Goal: Information Seeking & Learning: Compare options

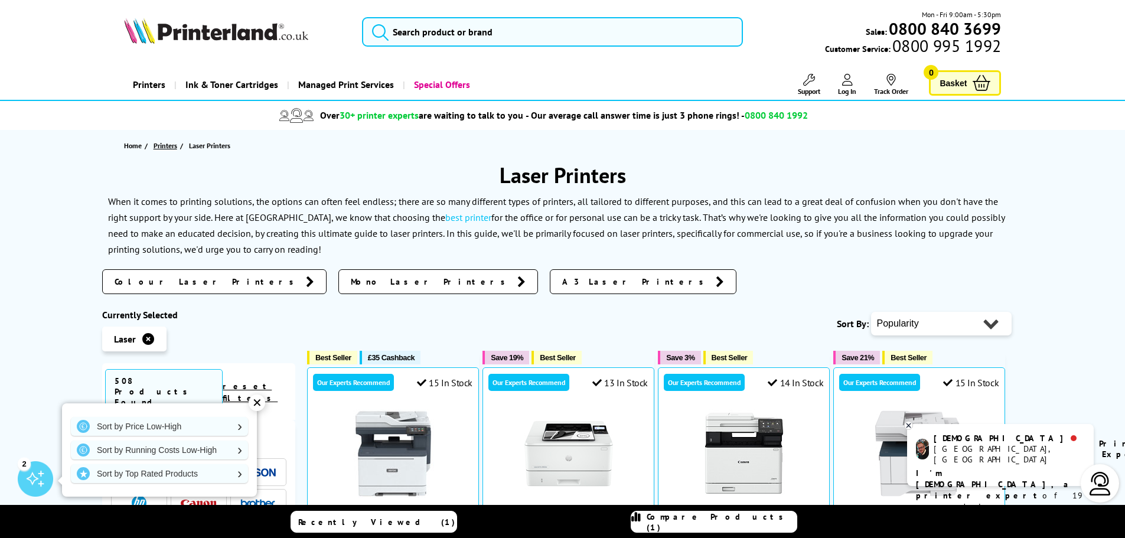
click at [166, 145] on span "Printers" at bounding box center [165, 145] width 24 height 12
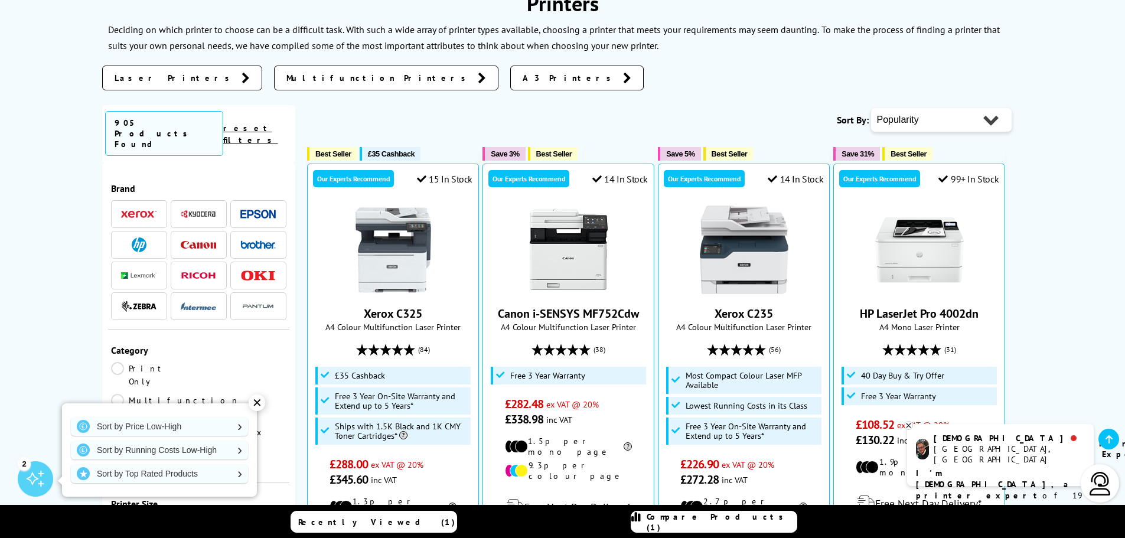
scroll to position [177, 0]
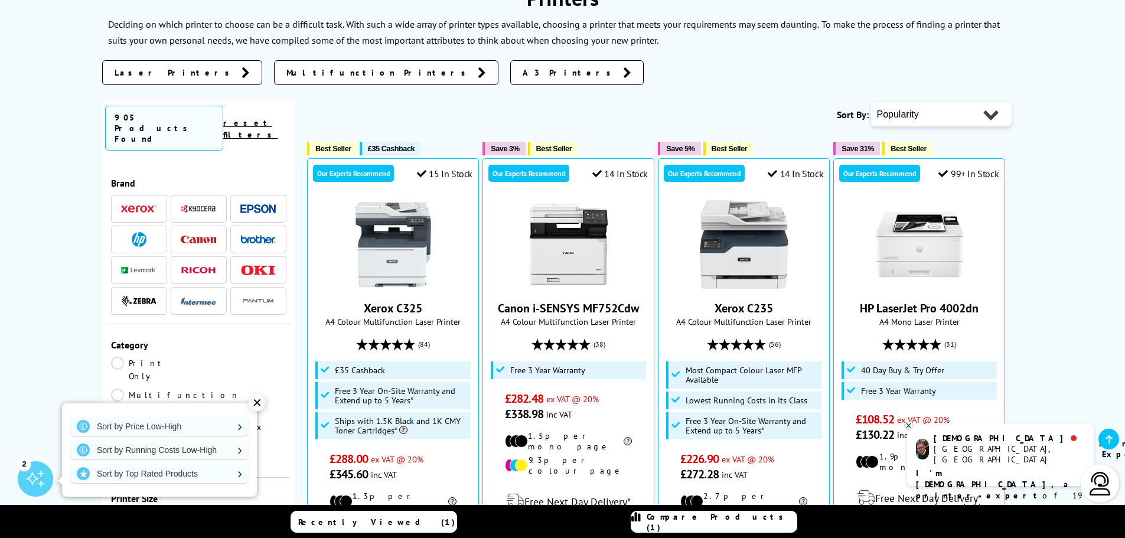
click at [249, 204] on img at bounding box center [257, 208] width 35 height 9
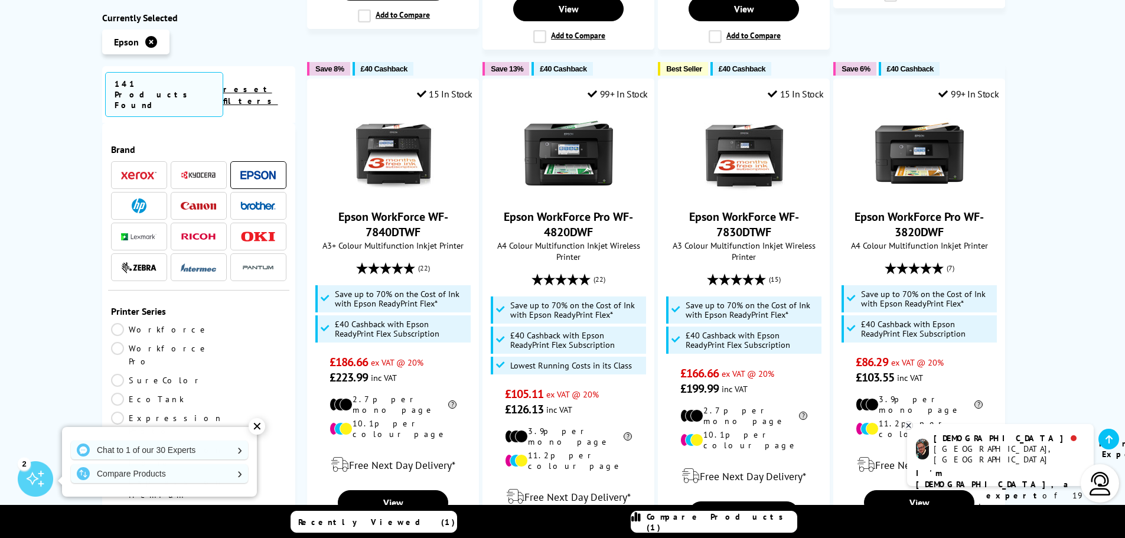
scroll to position [827, 0]
click at [199, 393] on link "EcoTank" at bounding box center [155, 399] width 88 height 13
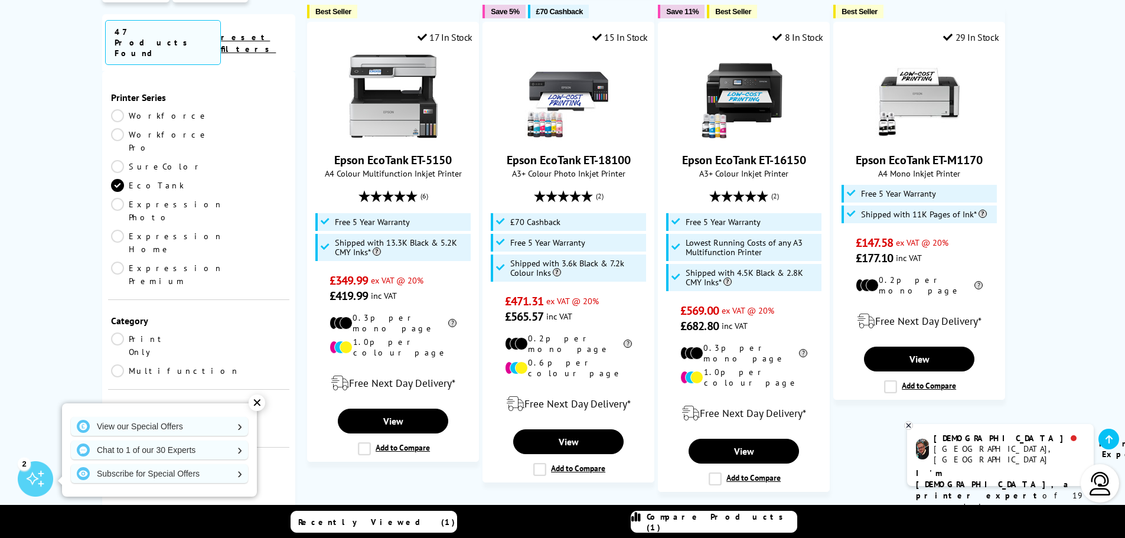
scroll to position [1358, 0]
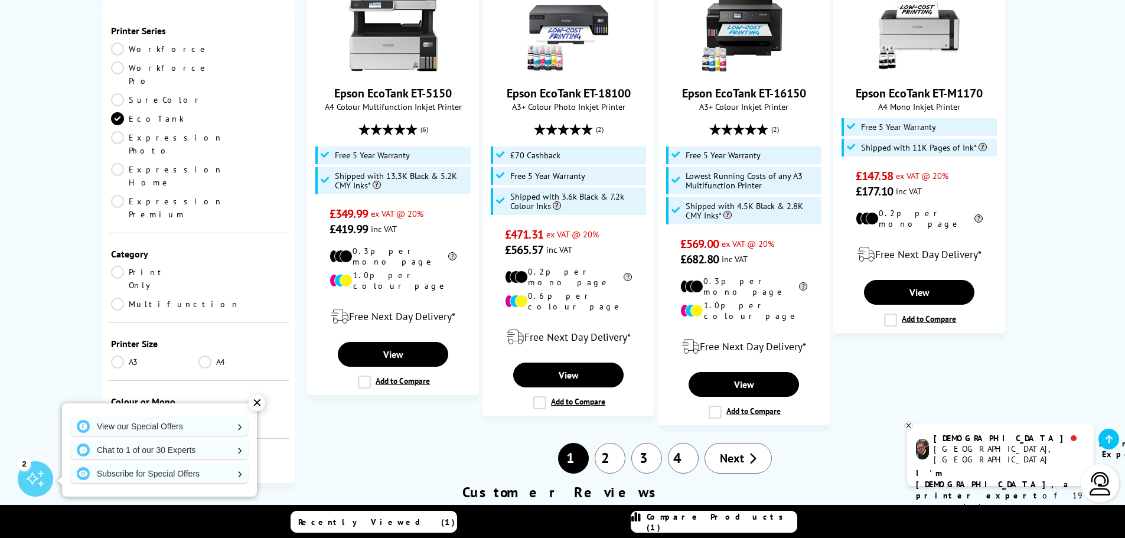
click at [202, 355] on link "A4" at bounding box center [242, 361] width 88 height 13
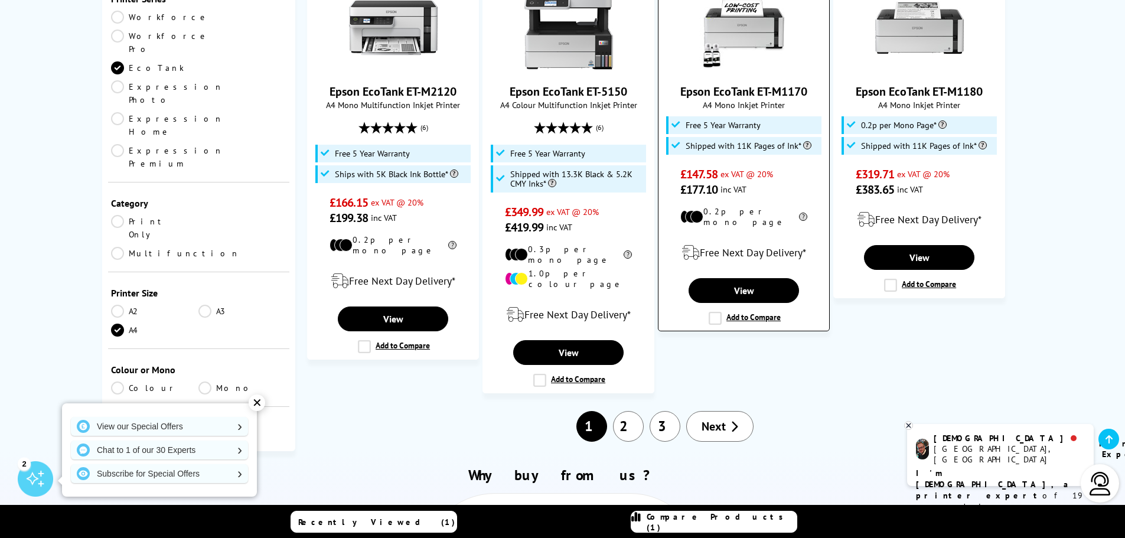
scroll to position [1358, 0]
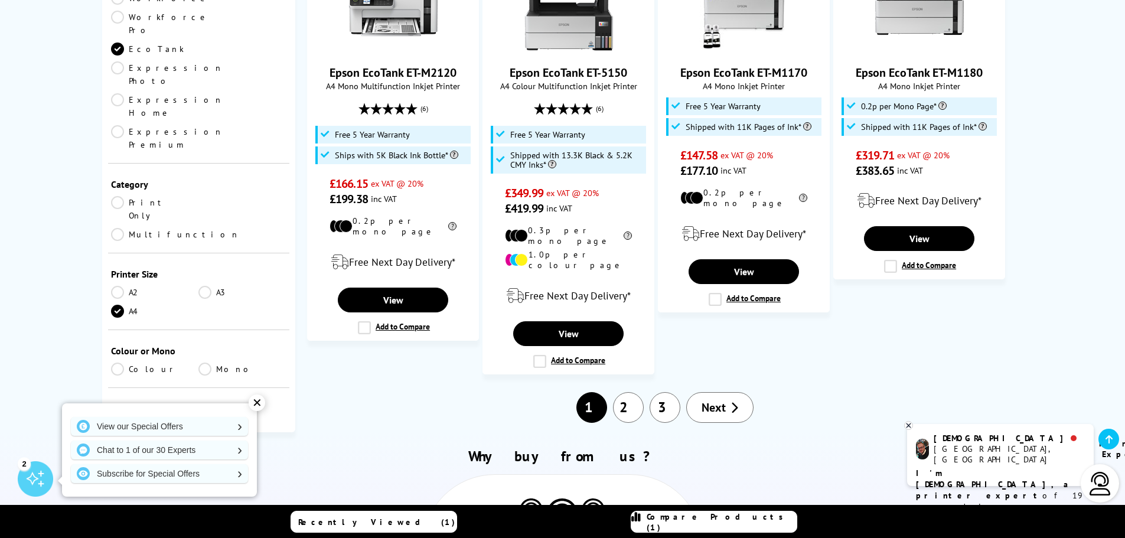
click at [710, 400] on span "Next" at bounding box center [713, 407] width 24 height 15
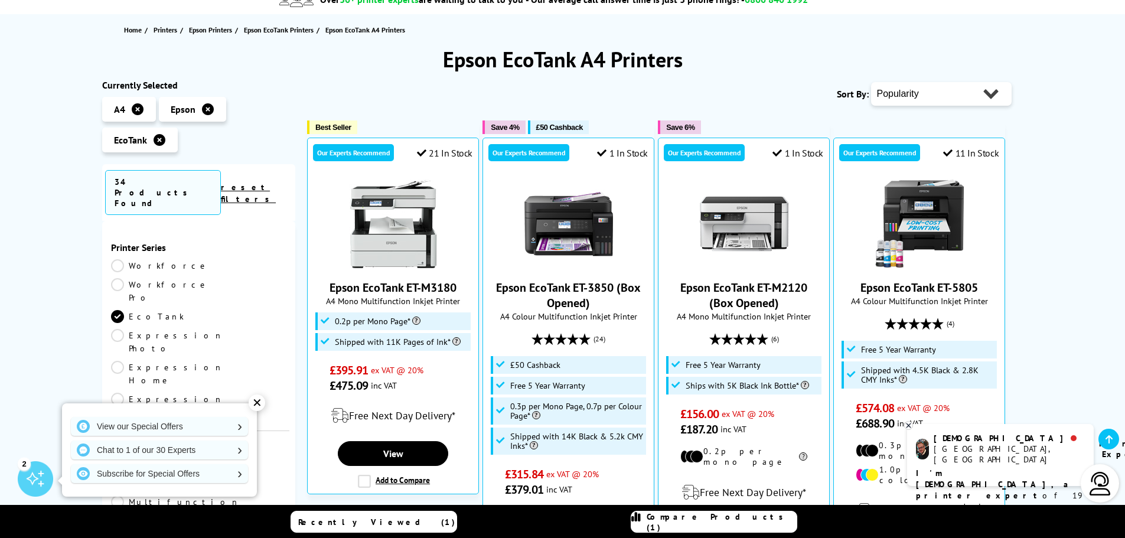
scroll to position [59, 0]
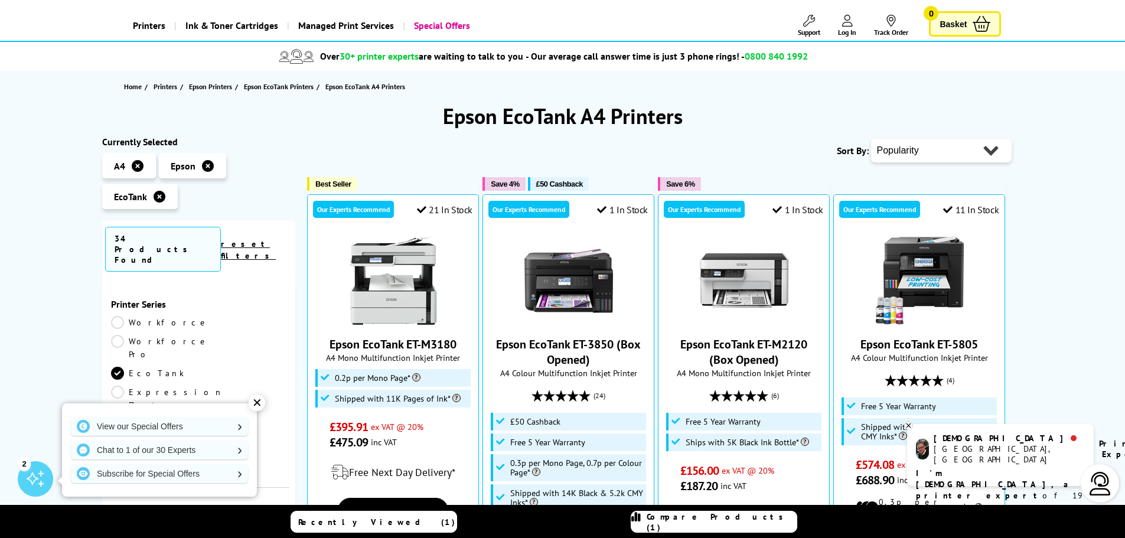
click at [897, 150] on select "Popularity Rating Price - Low to High Price - High to Low Running Costs - Low t…" at bounding box center [941, 151] width 141 height 24
select select "Price Descending"
click at [871, 139] on select "Popularity Rating Price - Low to High Price - High to Low Running Costs - Low t…" at bounding box center [941, 151] width 141 height 24
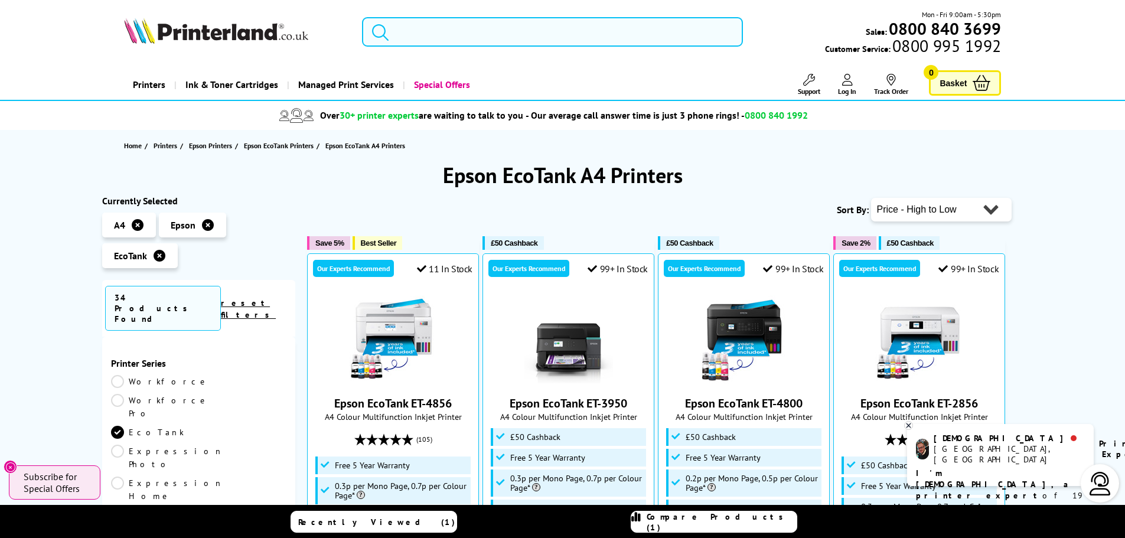
click at [545, 35] on input "search" at bounding box center [552, 32] width 381 height 30
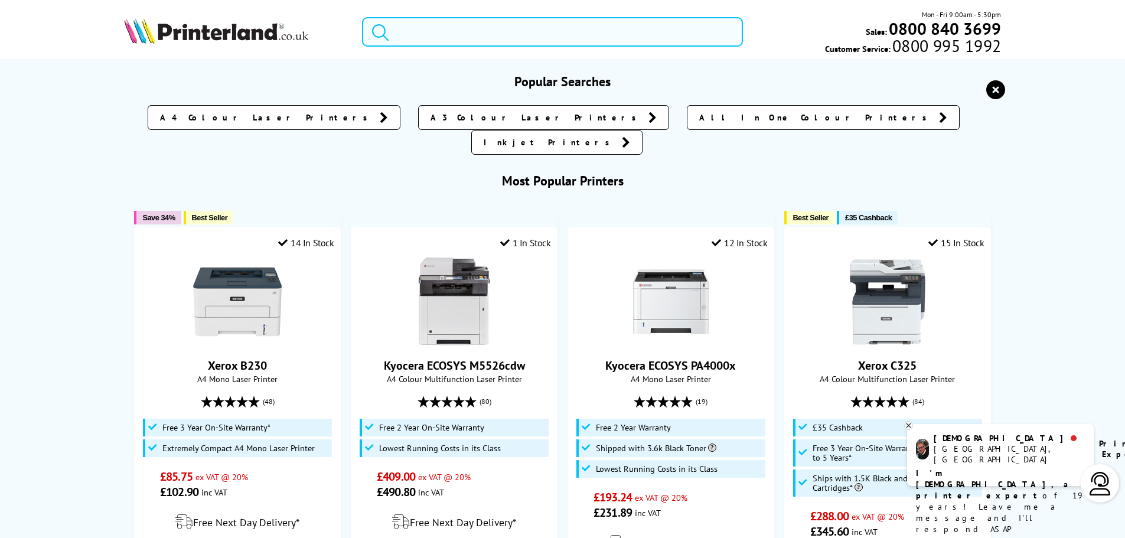
paste input "ET-5850"
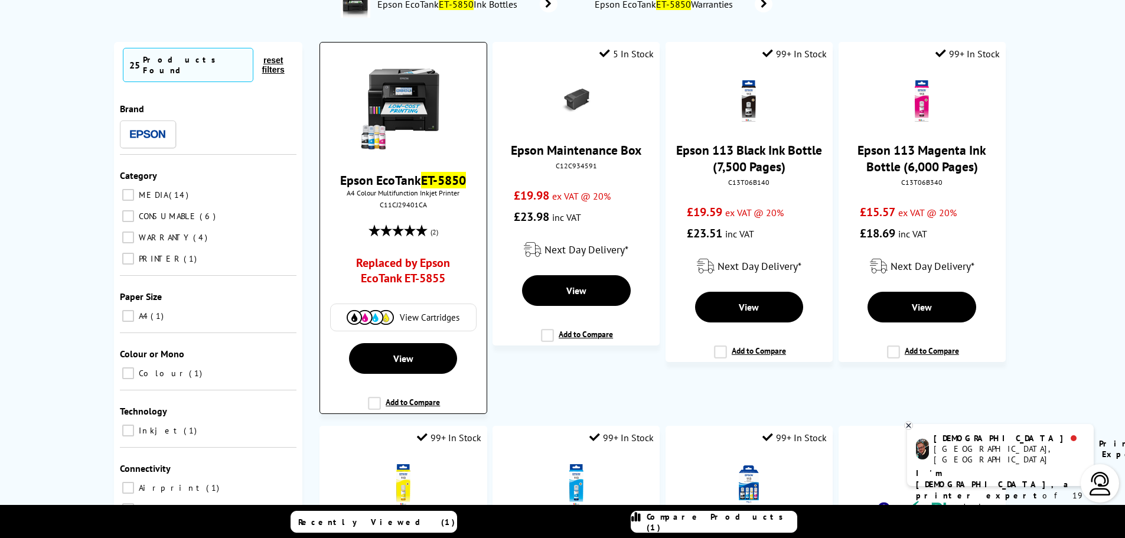
scroll to position [118, 0]
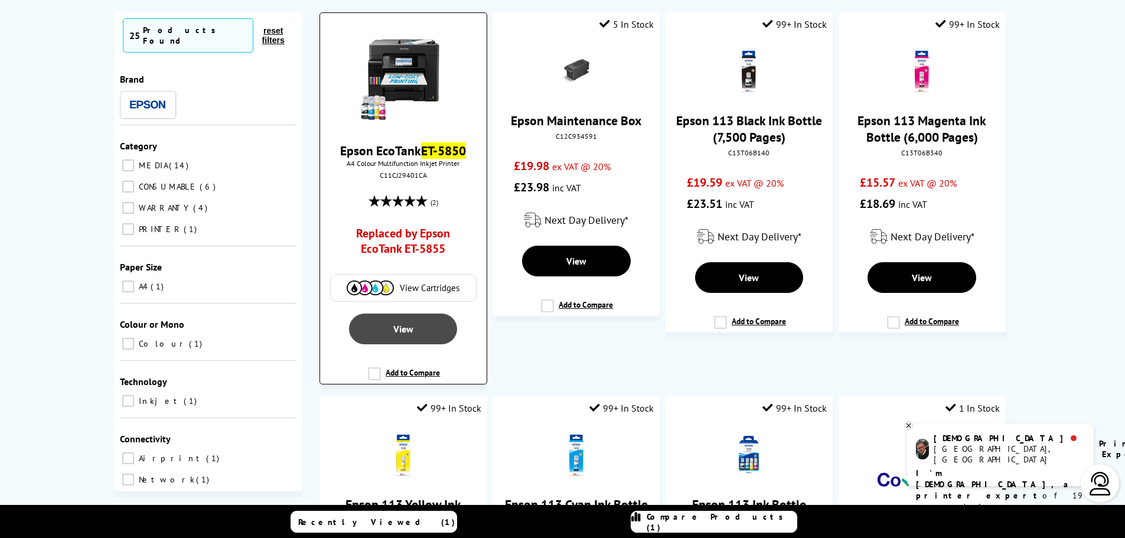
type input "ET-5850"
click at [394, 330] on span "View" at bounding box center [403, 329] width 20 height 12
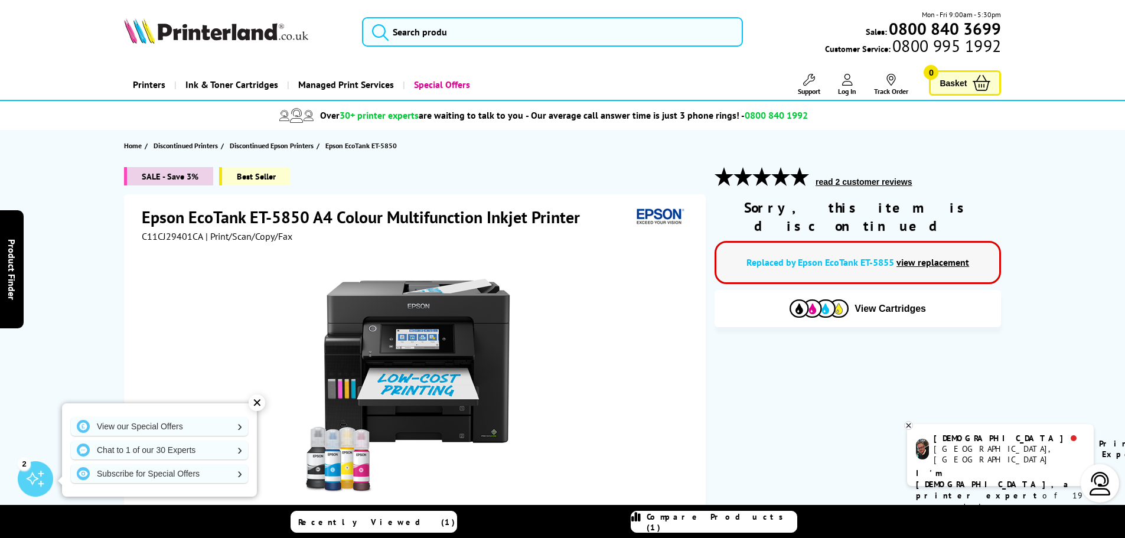
click at [938, 256] on link "view replacement" at bounding box center [932, 262] width 73 height 12
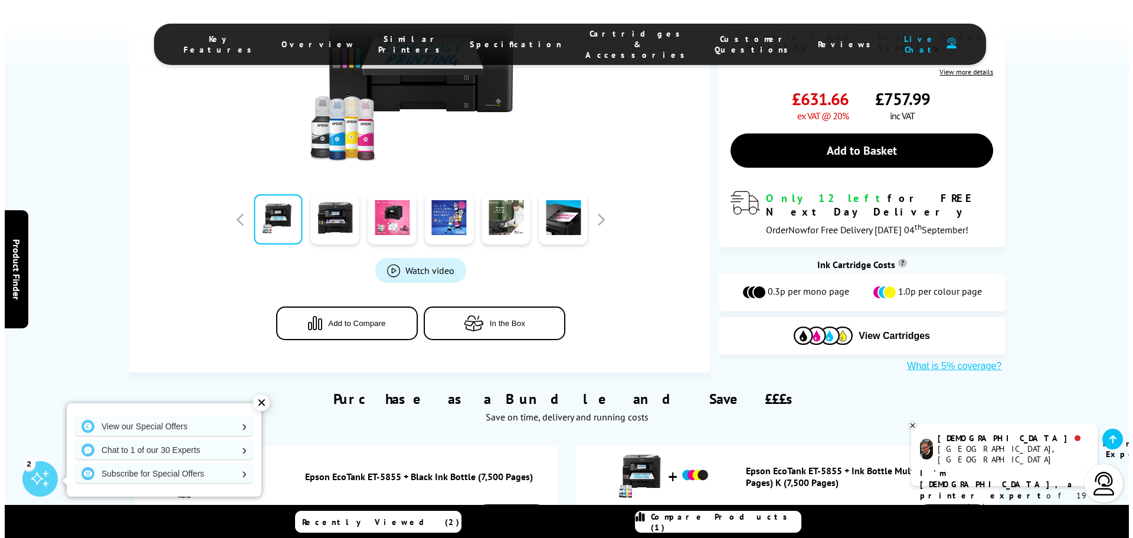
scroll to position [413, 0]
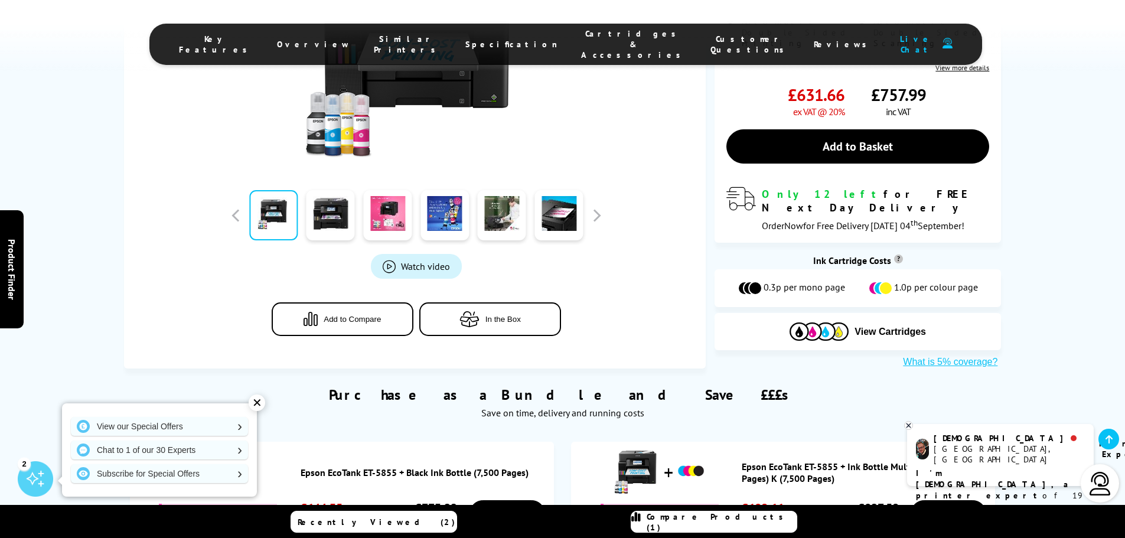
click at [342, 302] on button "Add to Compare" at bounding box center [343, 319] width 142 height 34
click at [751, 519] on span "Compare Products (2)" at bounding box center [721, 521] width 150 height 21
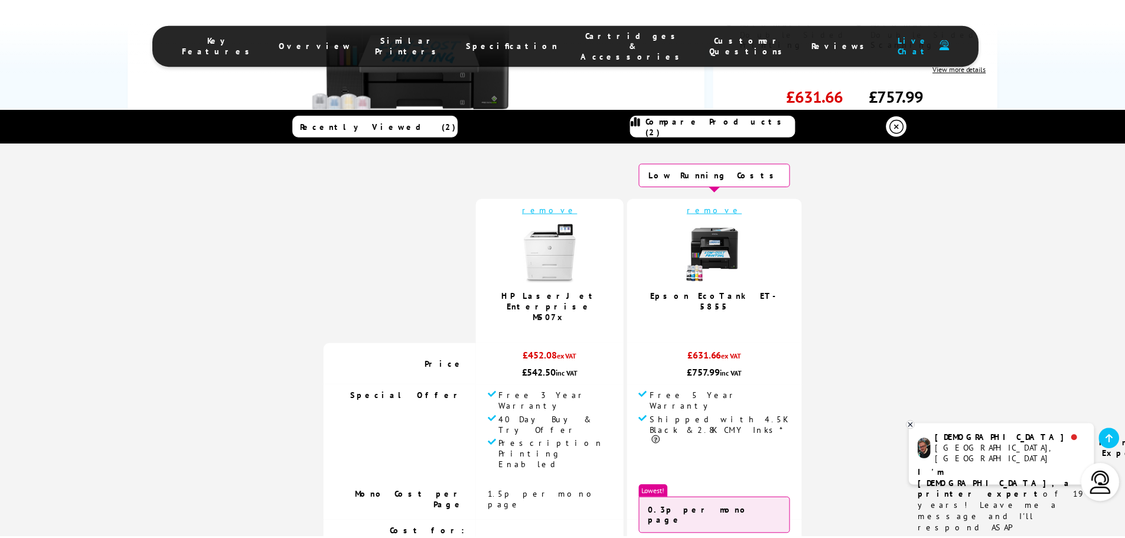
scroll to position [0, 0]
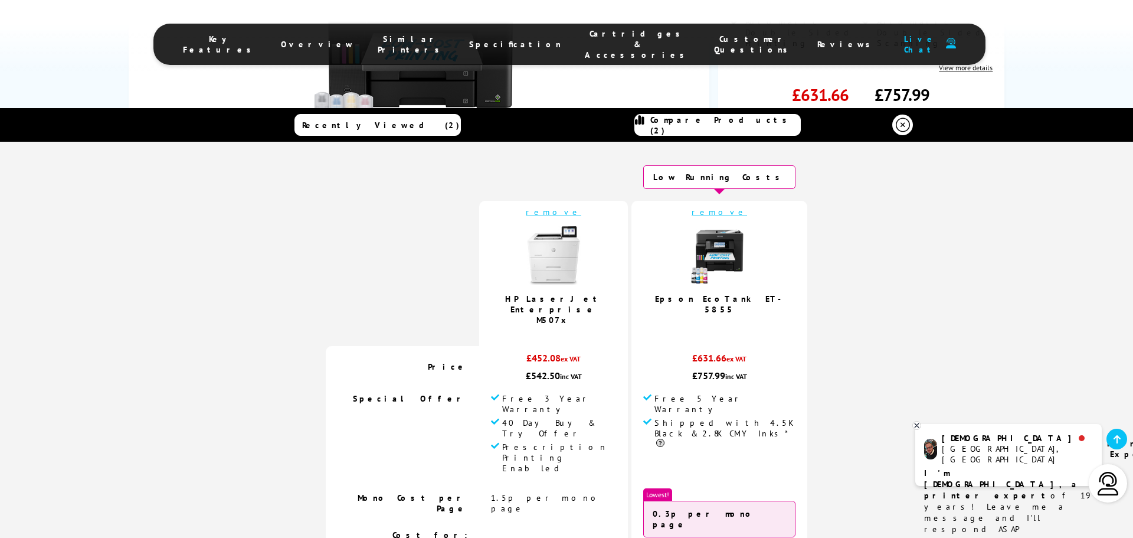
click at [896, 122] on icon at bounding box center [903, 125] width 14 height 14
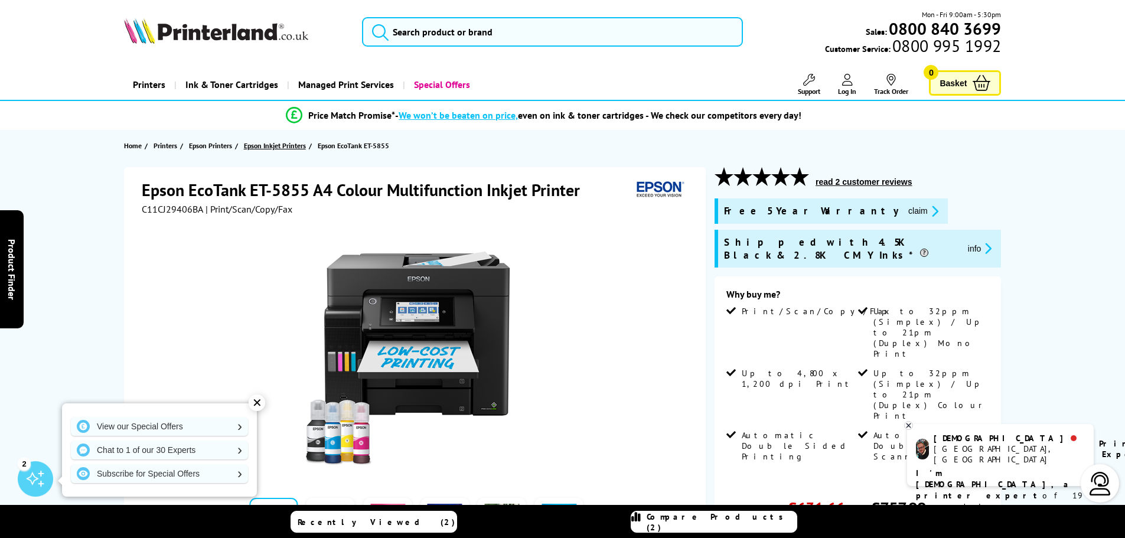
click at [280, 142] on span "Epson Inkjet Printers" at bounding box center [275, 145] width 62 height 12
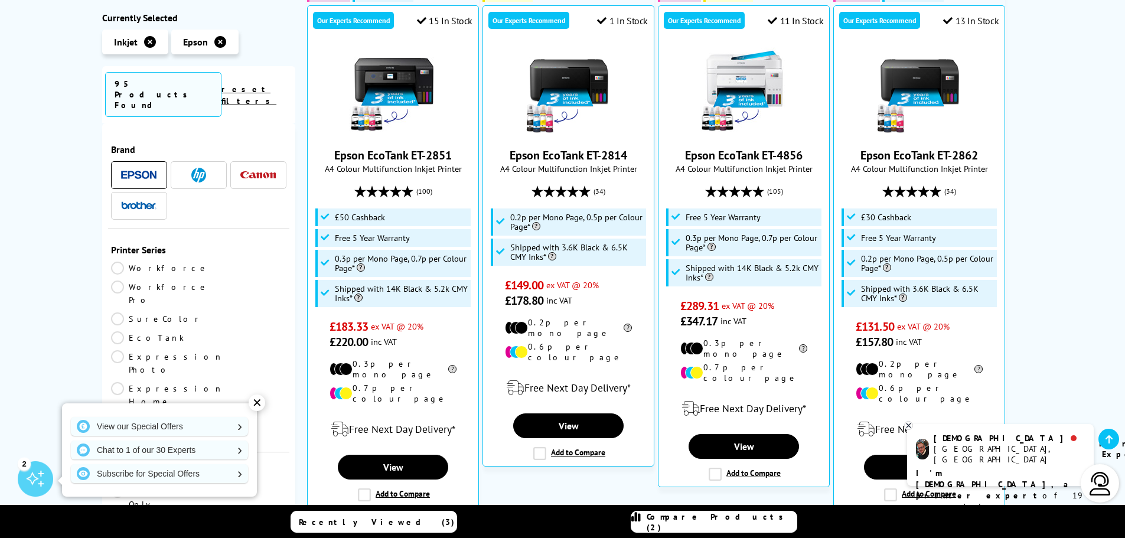
scroll to position [354, 0]
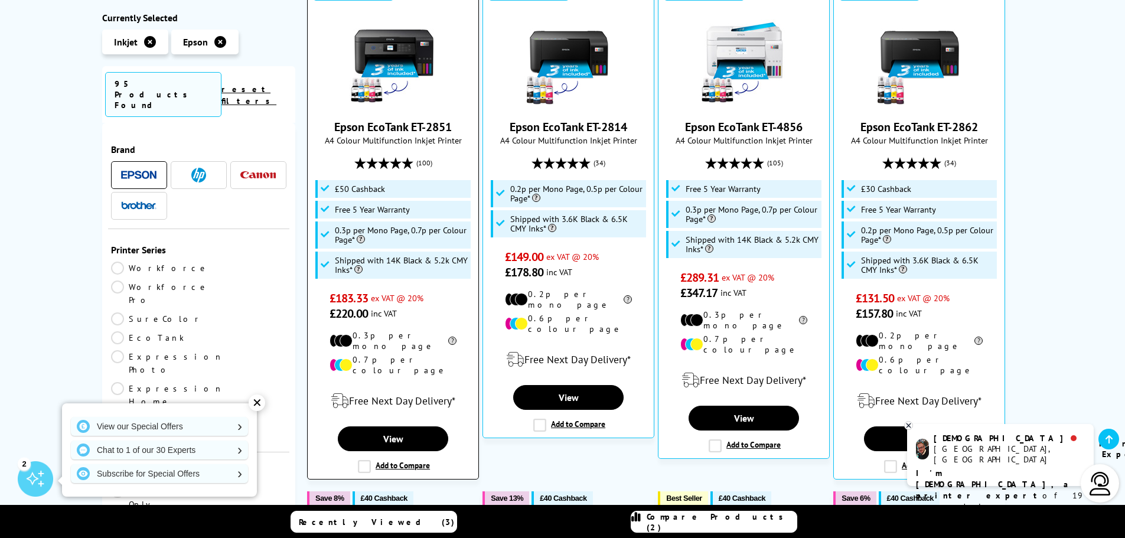
click at [424, 26] on img at bounding box center [393, 63] width 89 height 89
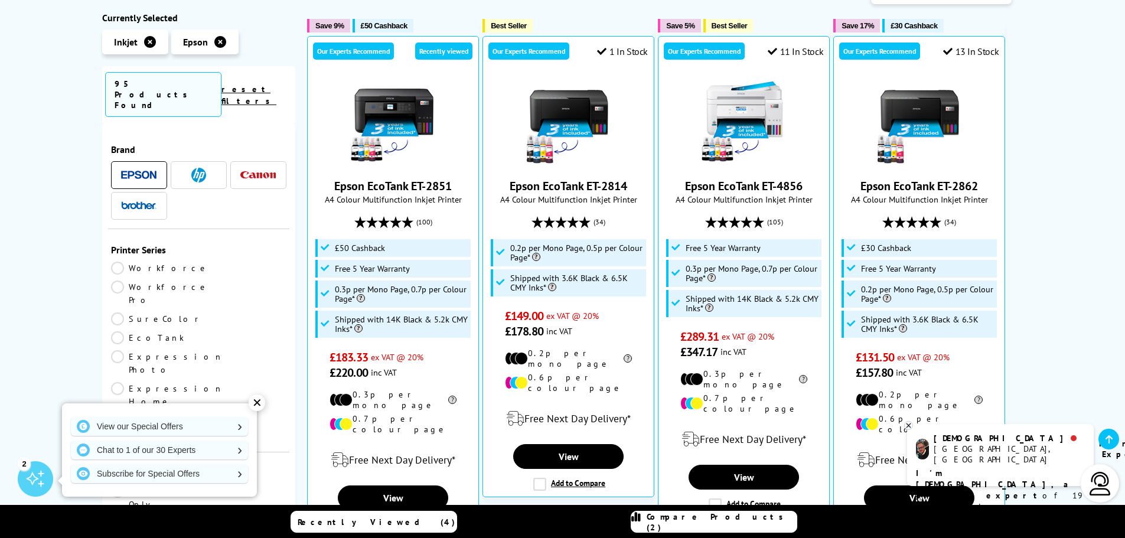
scroll to position [354, 0]
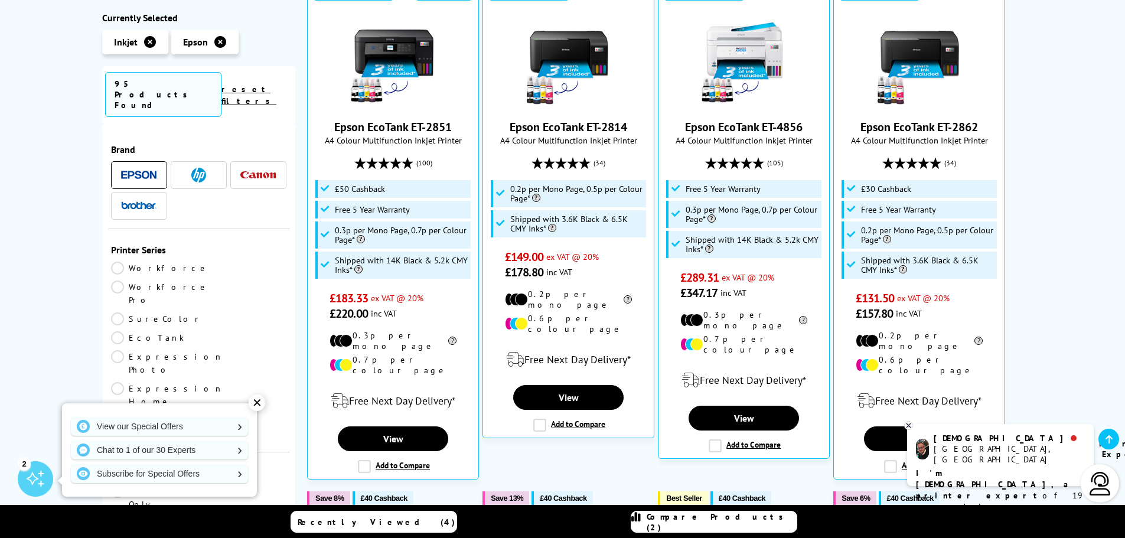
click at [204, 280] on link "Workforce Pro" at bounding box center [160, 293] width 98 height 26
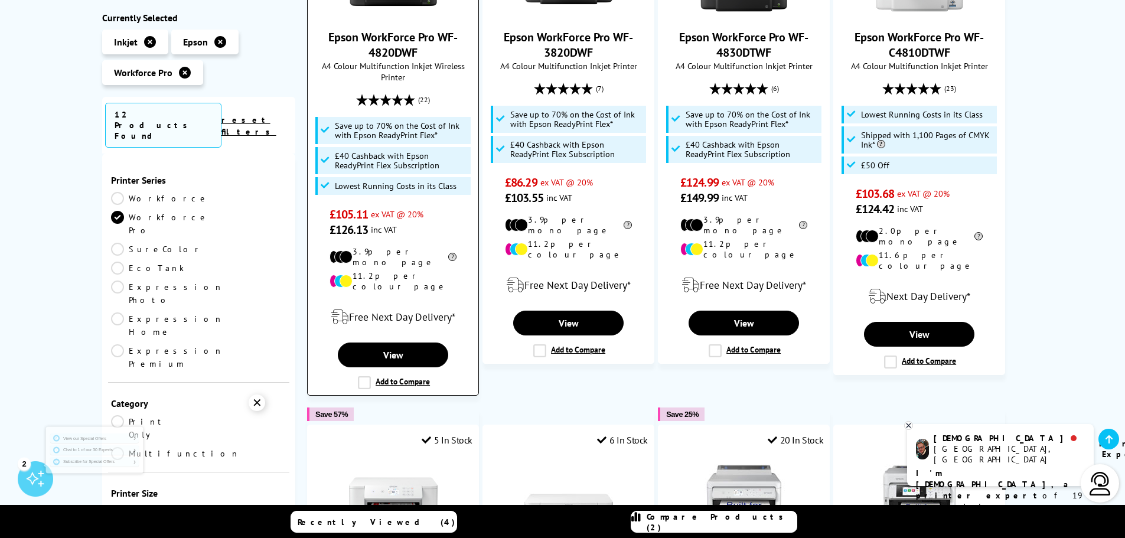
scroll to position [118, 0]
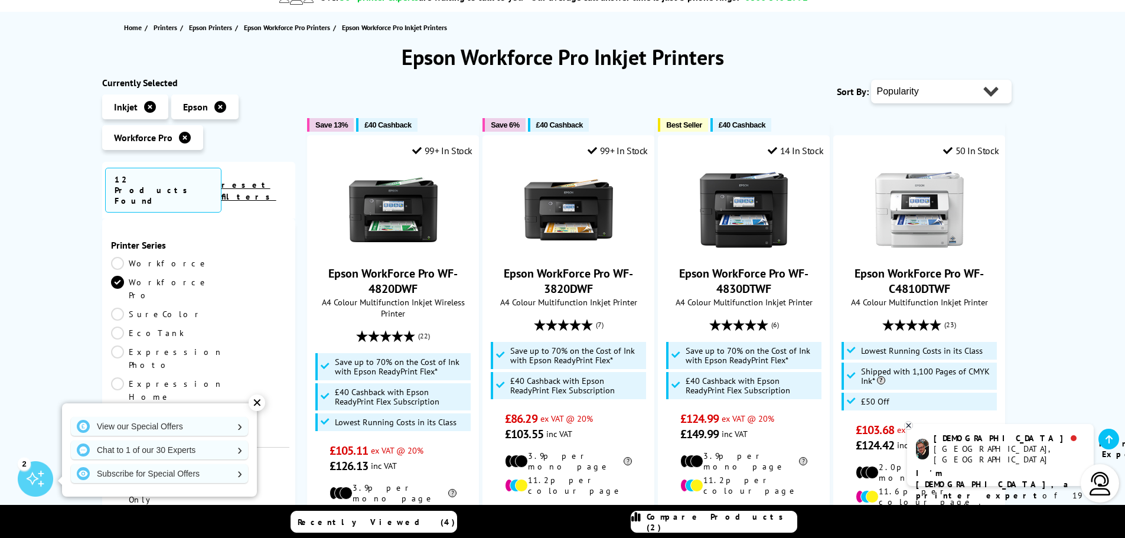
click at [199, 276] on link "Workforce Pro" at bounding box center [160, 289] width 98 height 26
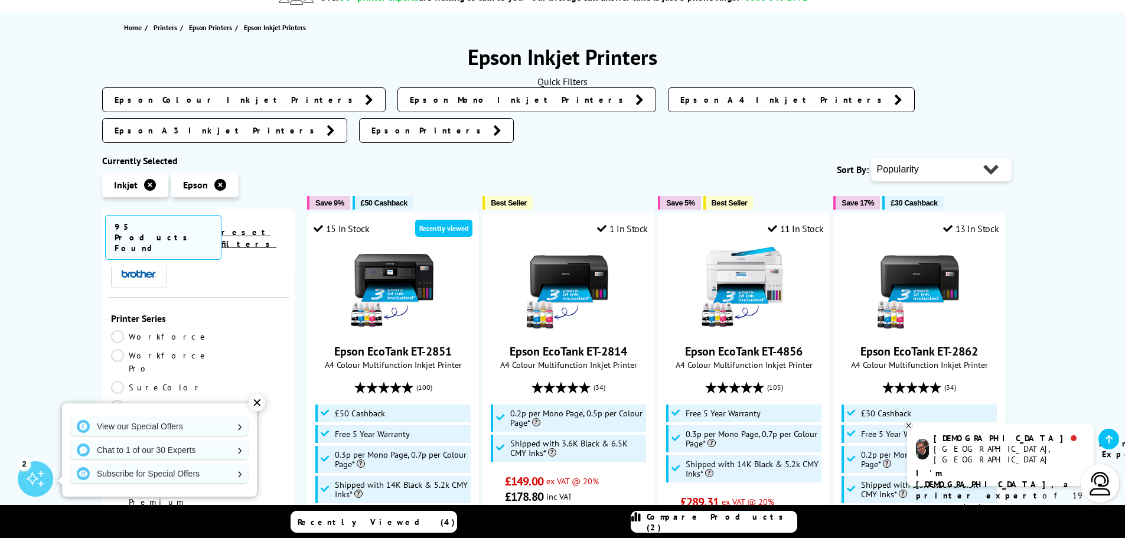
scroll to position [59, 0]
click at [199, 415] on link "EcoTank" at bounding box center [155, 421] width 88 height 13
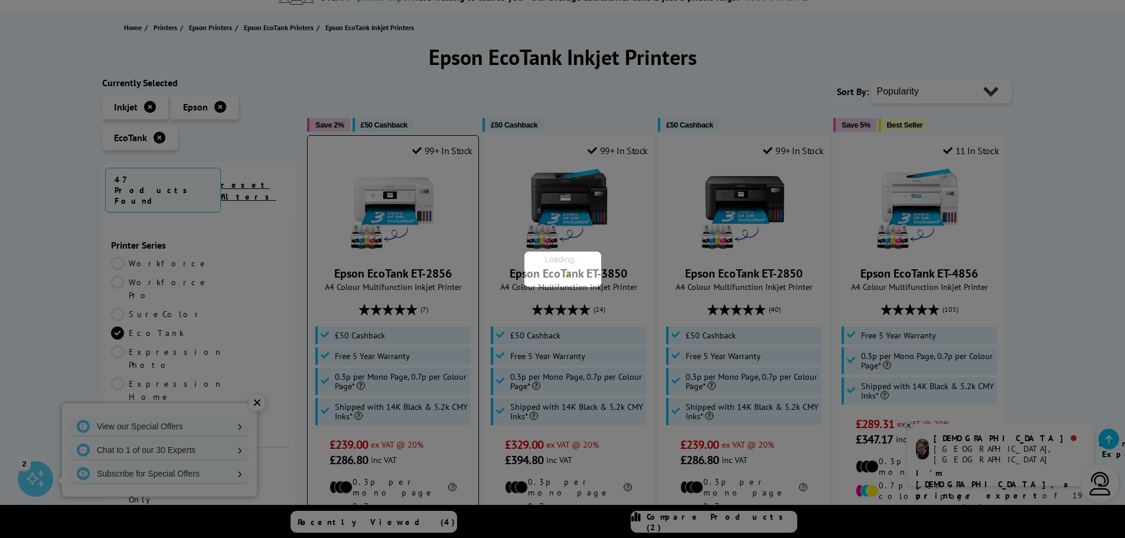
scroll to position [59, 0]
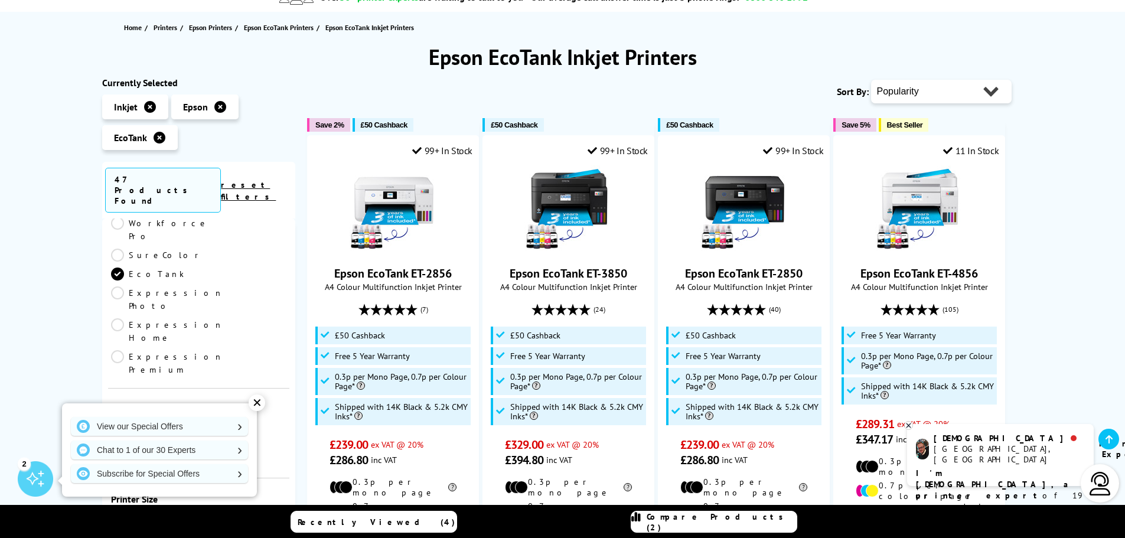
click at [879, 92] on select "Popularity Rating Price - Low to High Price - High to Low Running Costs - Low t…" at bounding box center [941, 92] width 141 height 24
select select "Price Descending"
click at [871, 80] on select "Popularity Rating Price - Low to High Price - High to Low Running Costs - Low t…" at bounding box center [941, 92] width 141 height 24
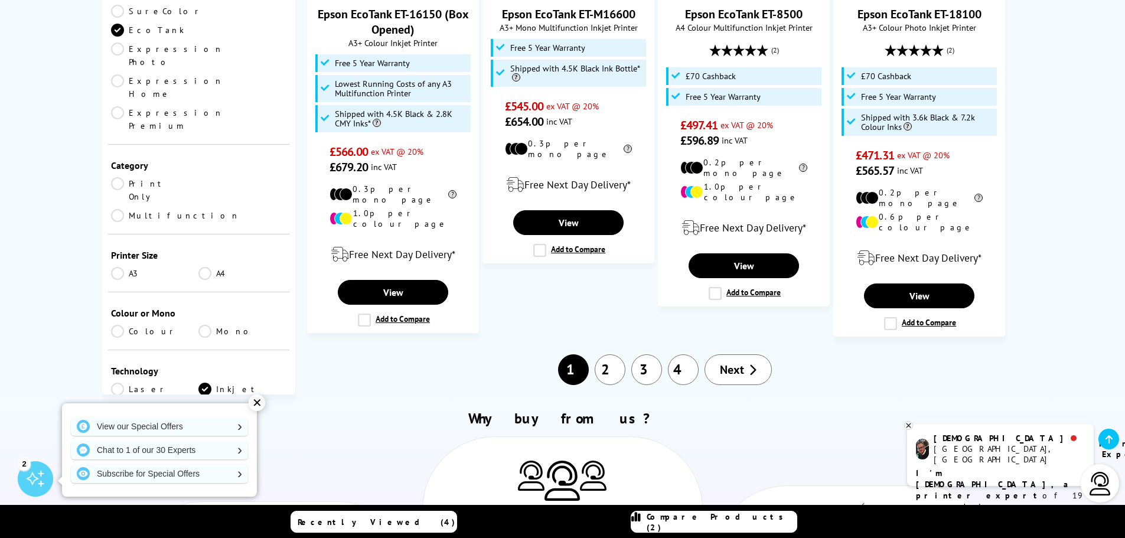
scroll to position [1358, 0]
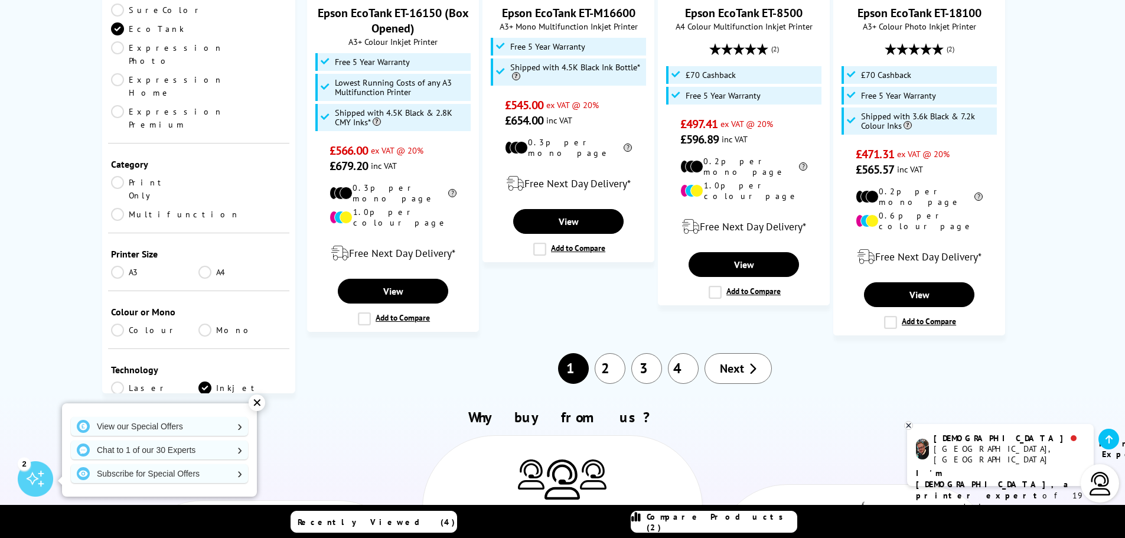
click at [736, 361] on span "Next" at bounding box center [732, 368] width 24 height 15
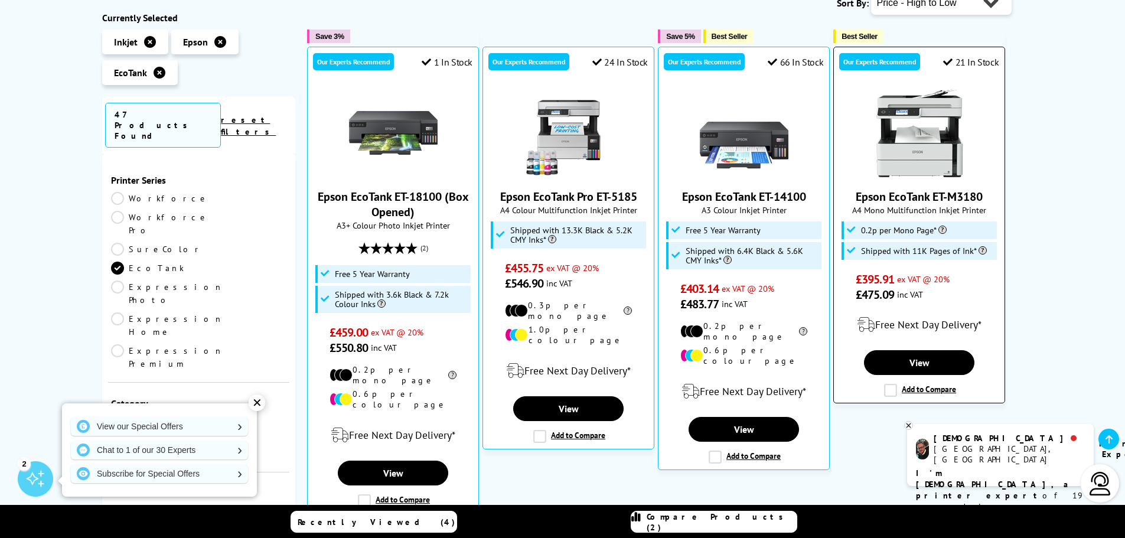
scroll to position [177, 0]
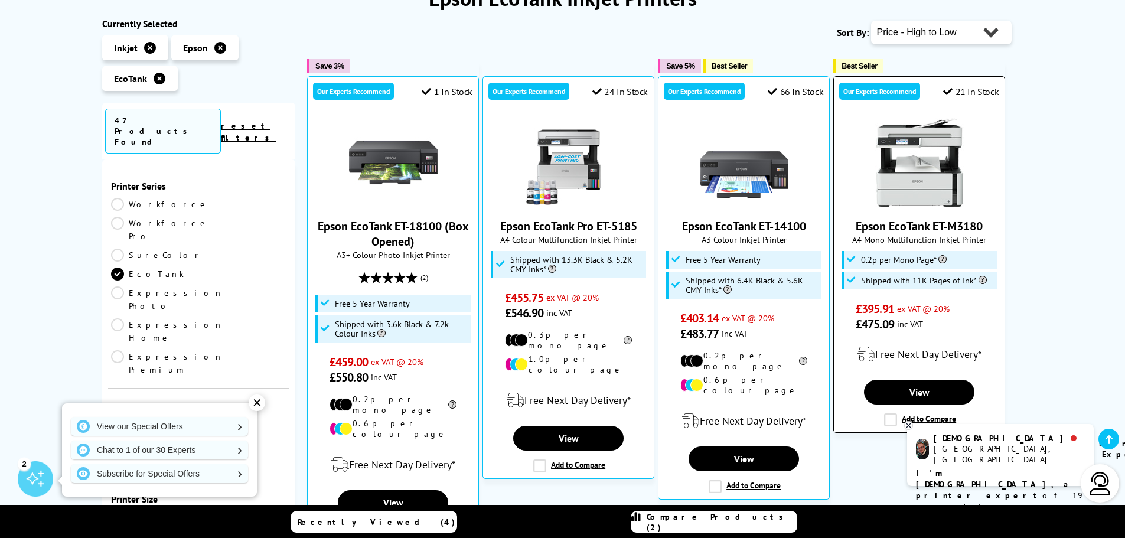
click at [929, 206] on img at bounding box center [919, 162] width 89 height 89
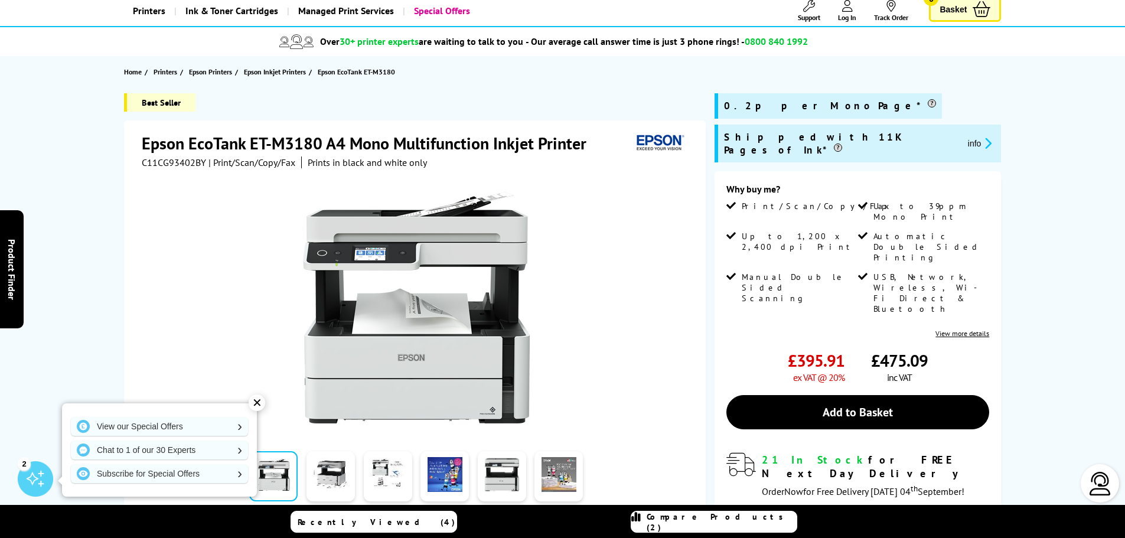
scroll to position [236, 0]
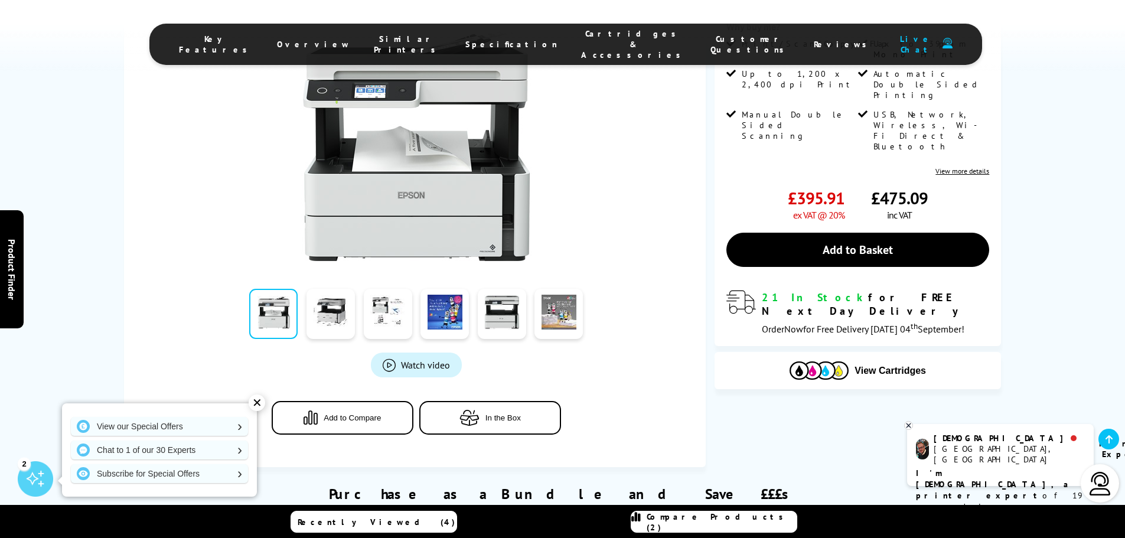
click at [288, 314] on link at bounding box center [273, 314] width 48 height 50
click at [328, 313] on link at bounding box center [330, 314] width 48 height 50
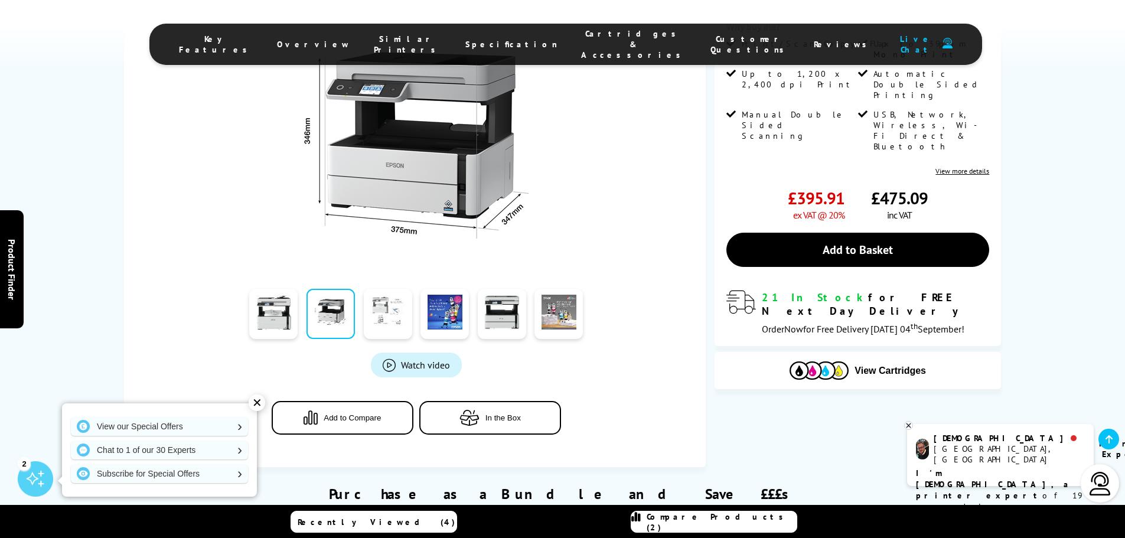
click at [390, 317] on link at bounding box center [388, 314] width 48 height 50
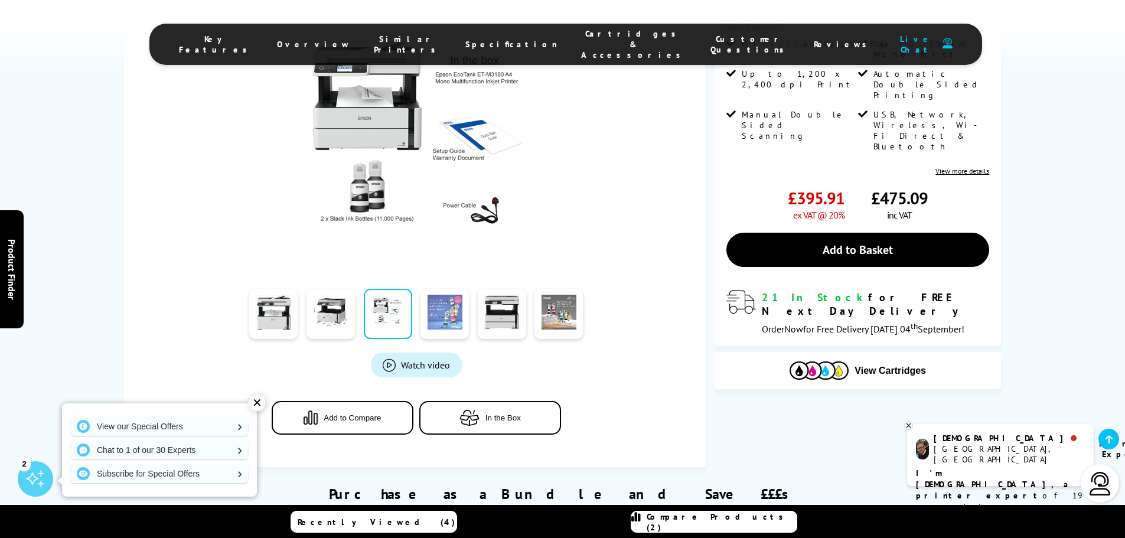
click at [465, 314] on link at bounding box center [444, 314] width 48 height 50
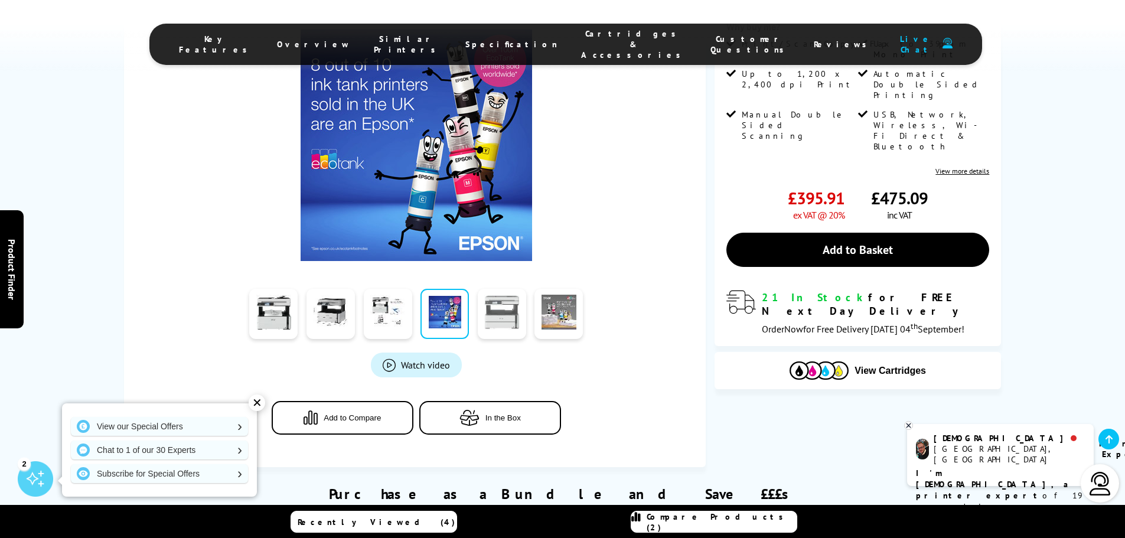
click at [490, 316] on link at bounding box center [502, 314] width 48 height 50
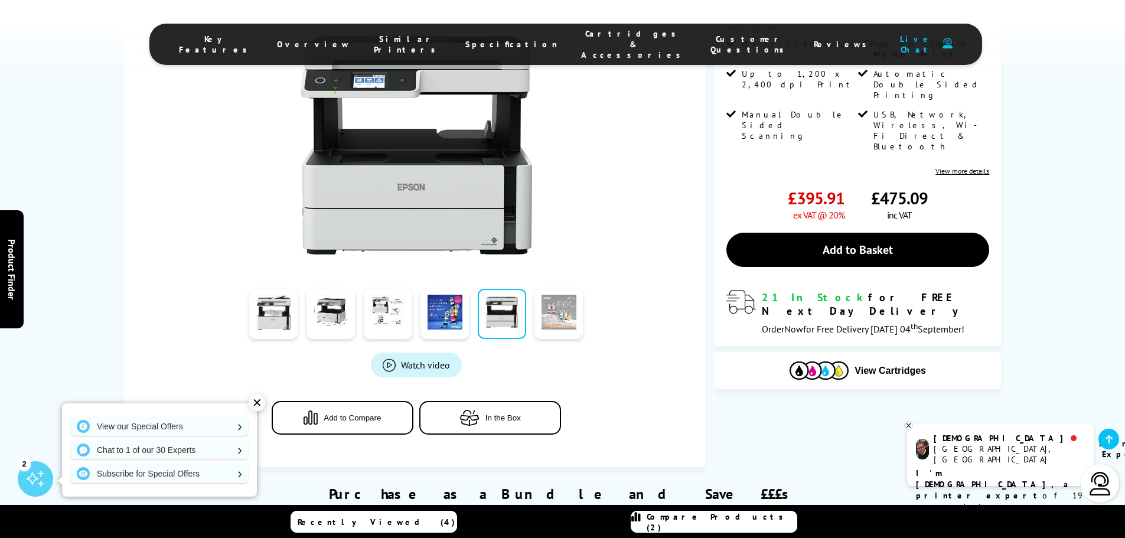
click at [557, 310] on link at bounding box center [558, 314] width 48 height 50
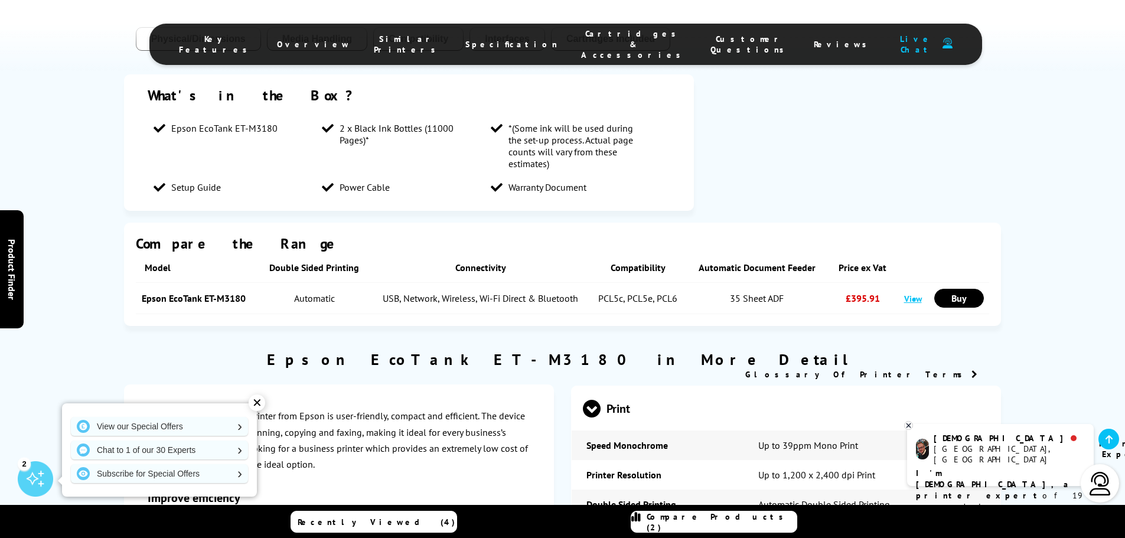
scroll to position [1181, 0]
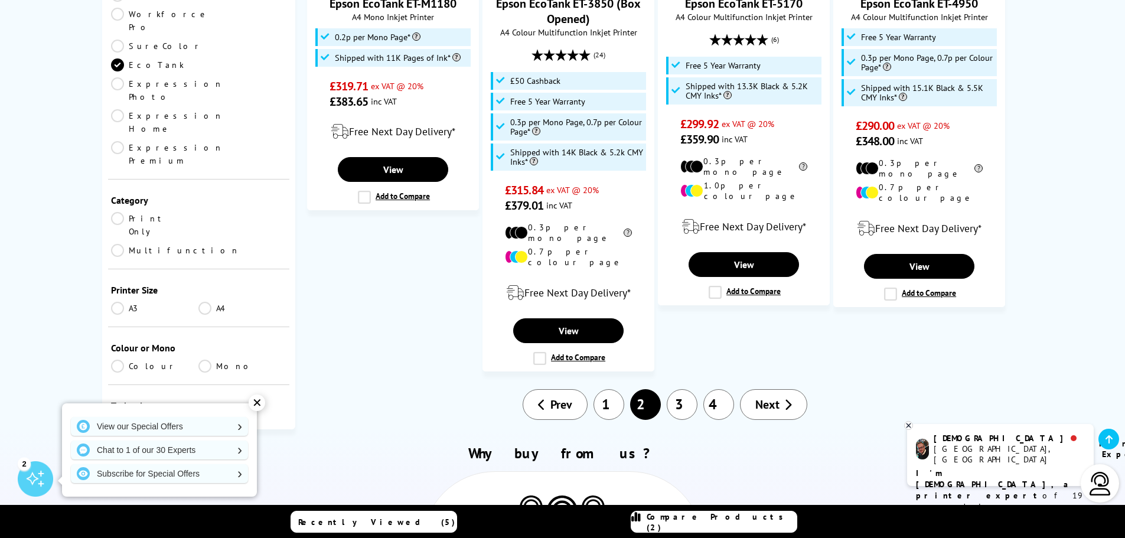
scroll to position [1594, 0]
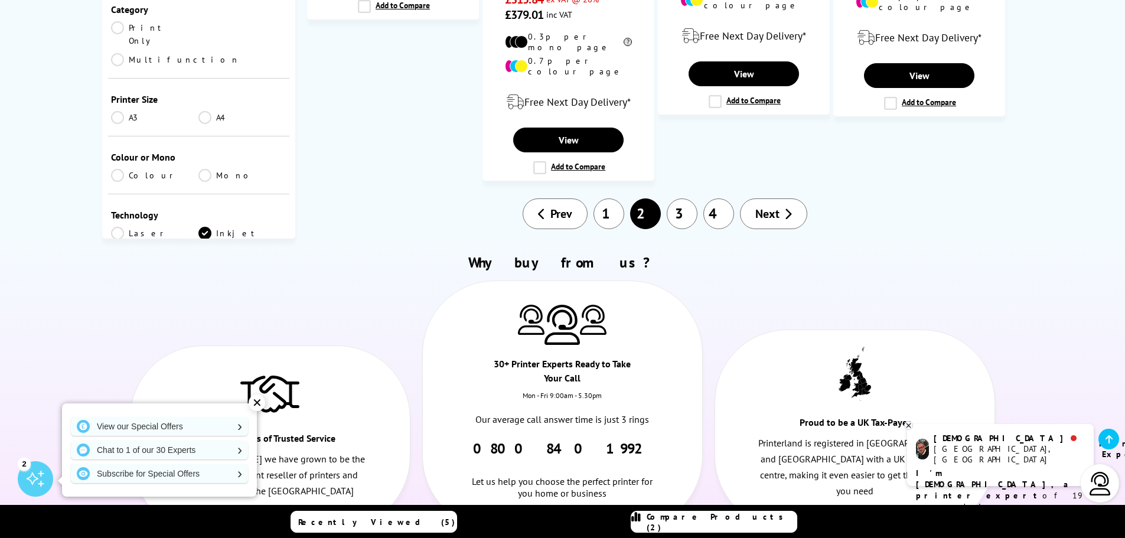
click at [600, 198] on link "1" at bounding box center [608, 213] width 31 height 31
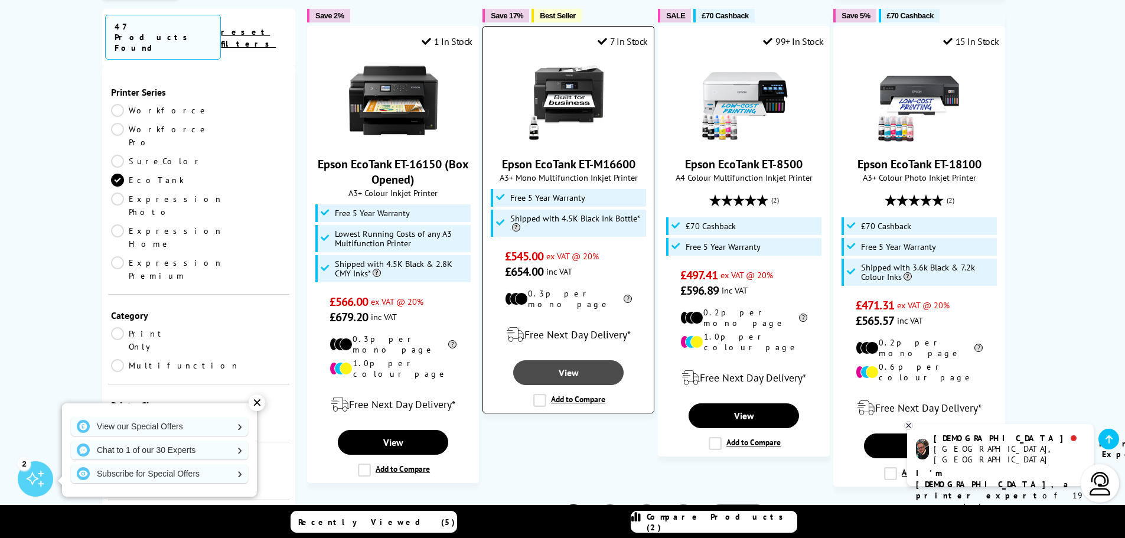
scroll to position [1181, 0]
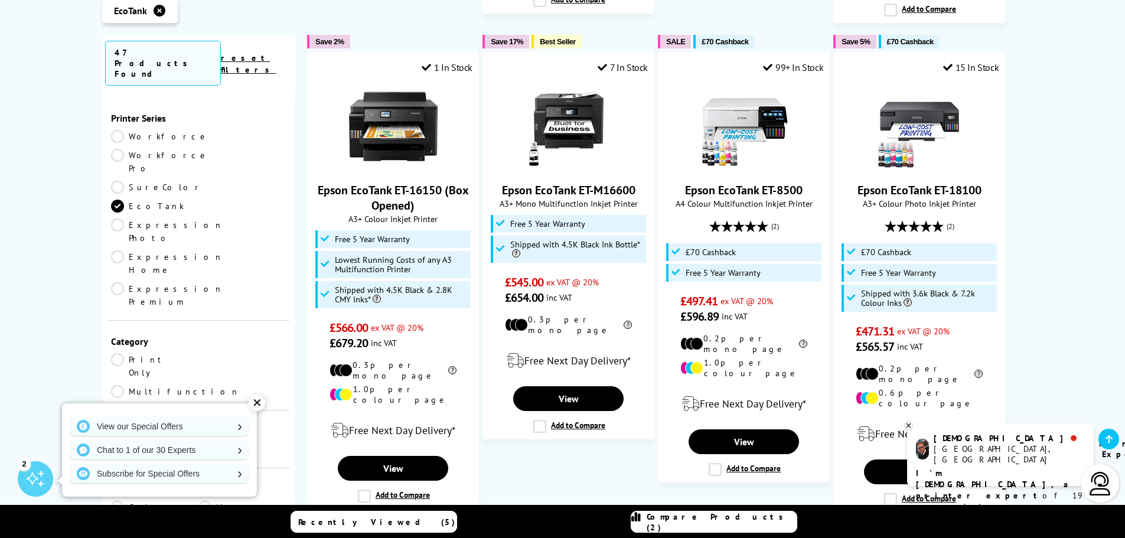
click at [212, 443] on link "A4" at bounding box center [242, 449] width 88 height 13
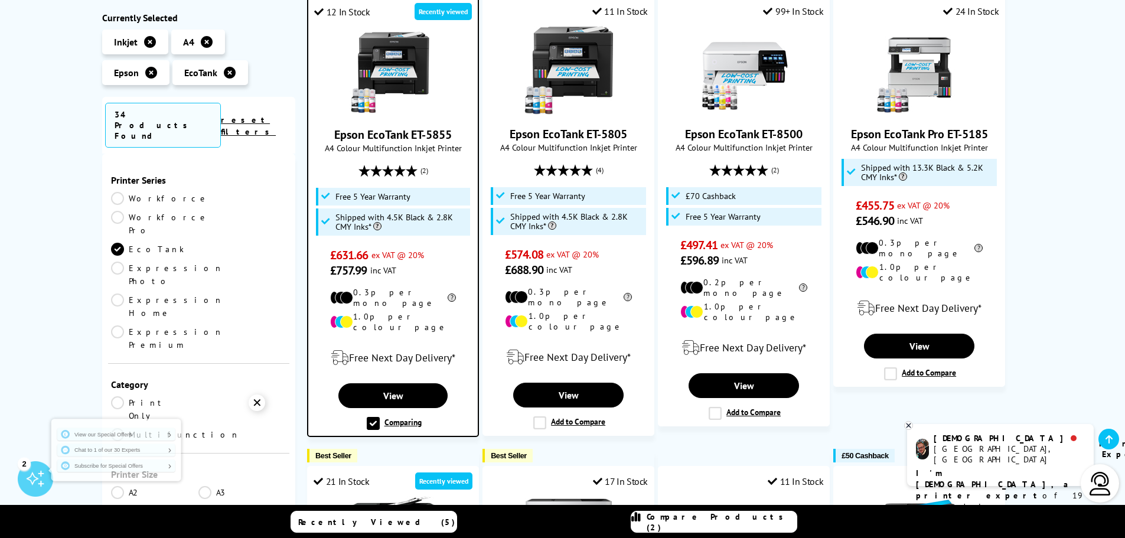
scroll to position [236, 0]
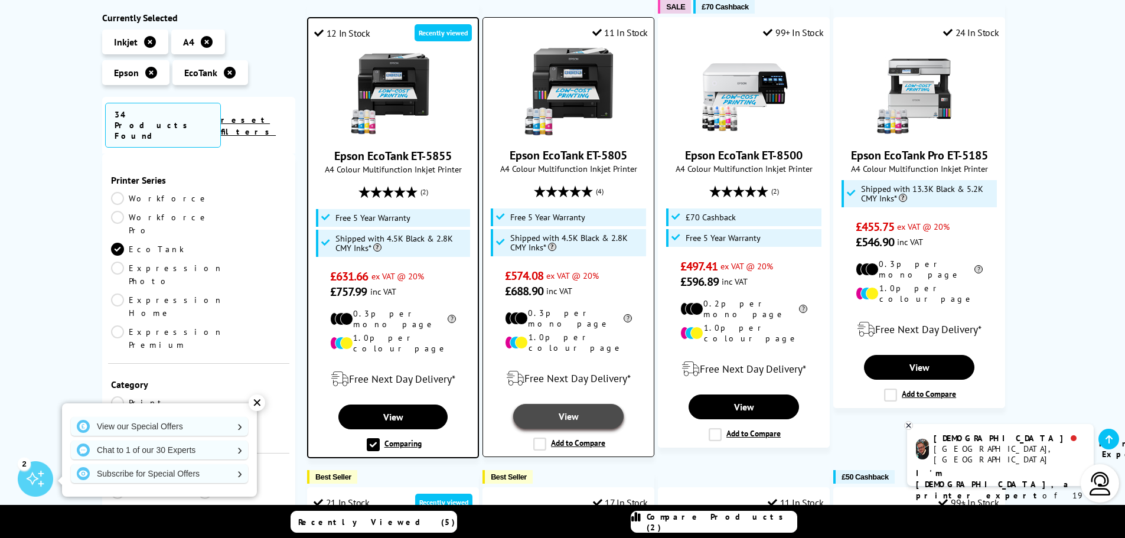
click at [580, 404] on link "View" at bounding box center [568, 416] width 110 height 25
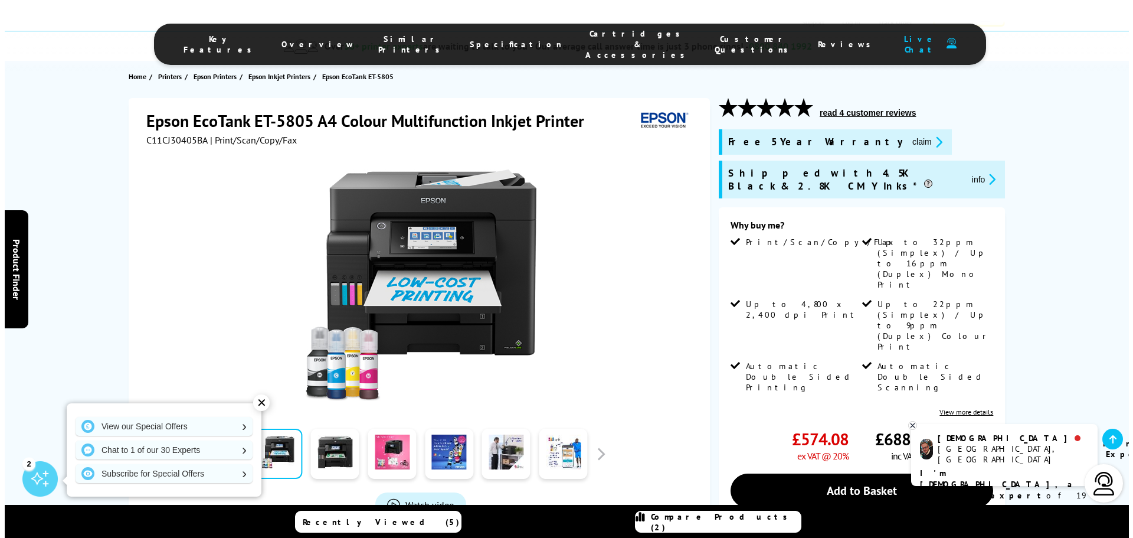
scroll to position [236, 0]
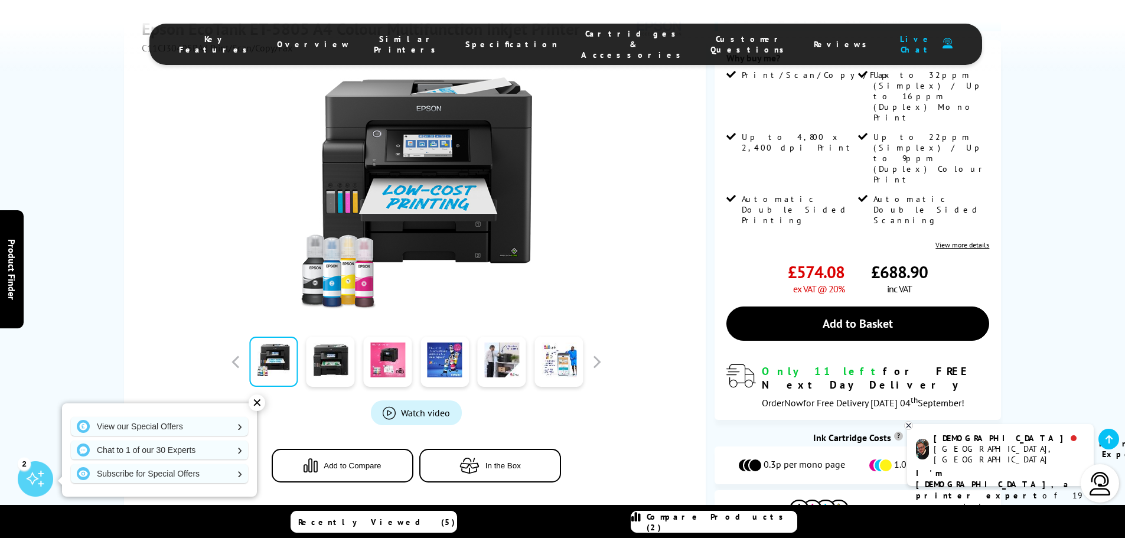
click at [395, 517] on span "Recently Viewed (5)" at bounding box center [376, 522] width 157 height 11
